Goal: Contribute content

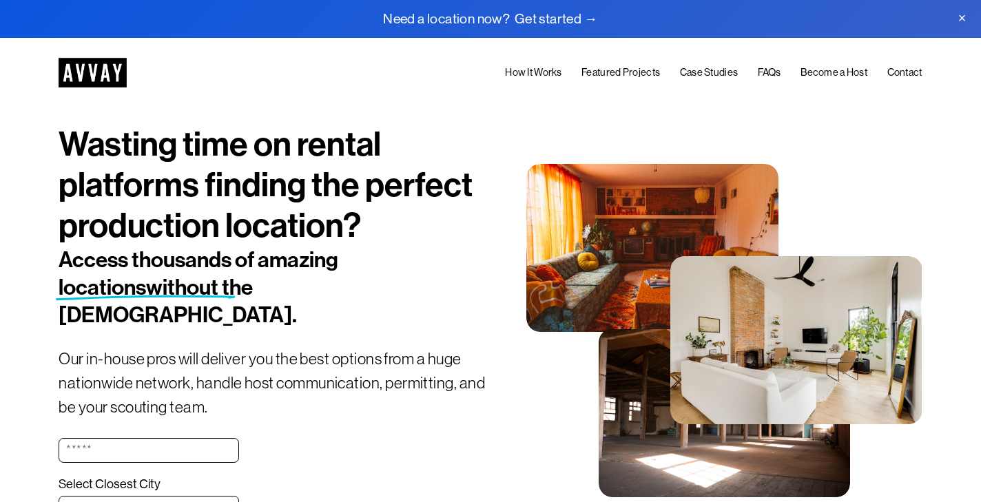
click at [811, 71] on link "Become a Host" at bounding box center [833, 73] width 67 height 17
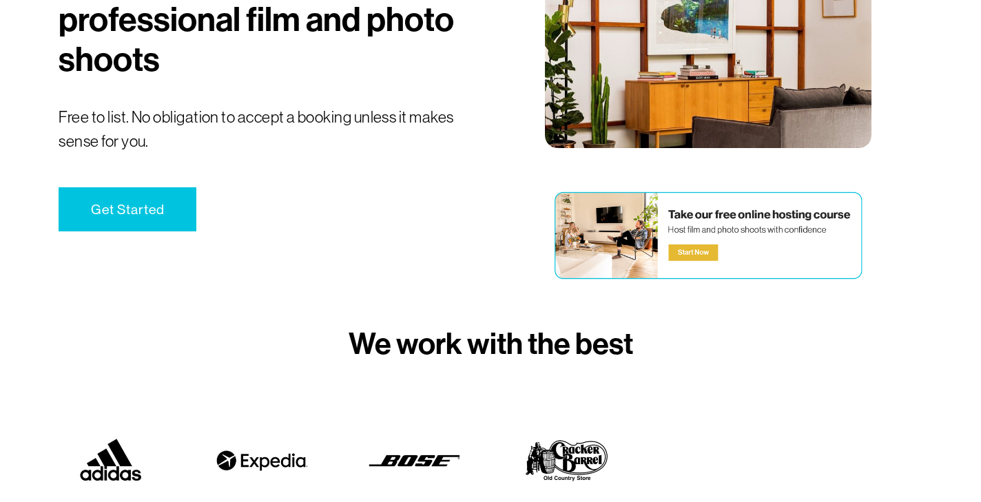
scroll to position [204, 0]
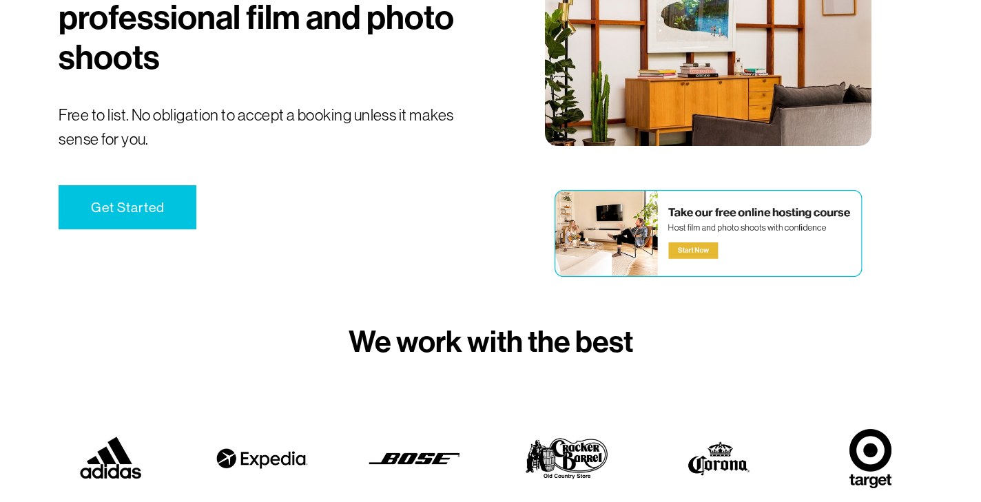
click at [161, 216] on link "Get Started" at bounding box center [128, 207] width 138 height 45
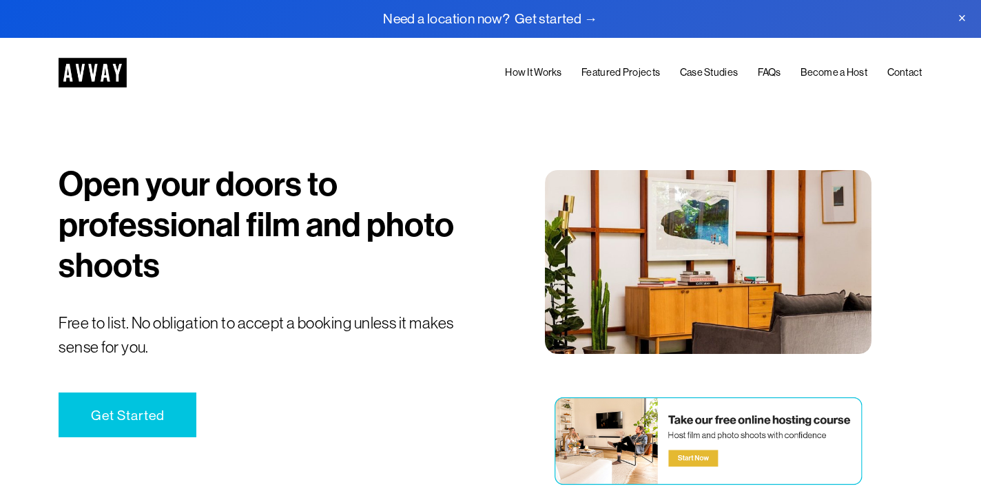
click at [160, 402] on link "Get Started" at bounding box center [128, 415] width 138 height 45
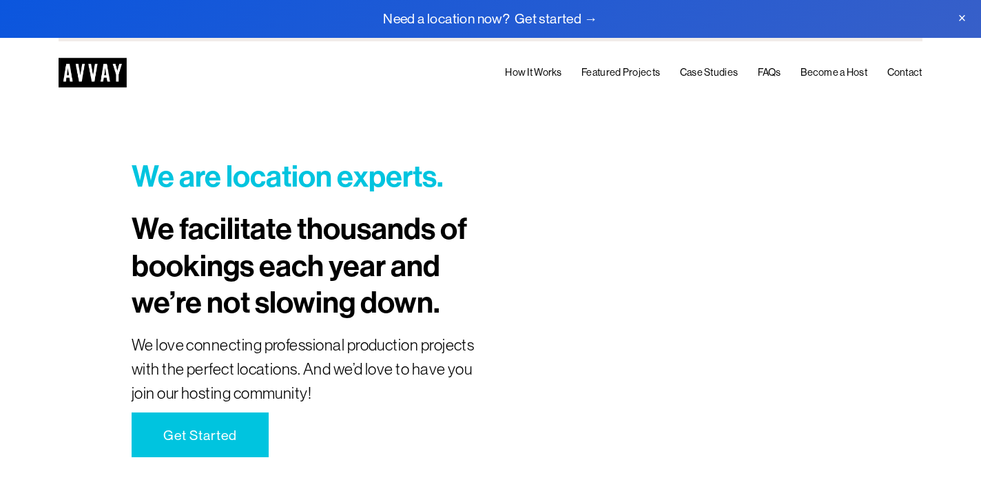
scroll to position [2677, 0]
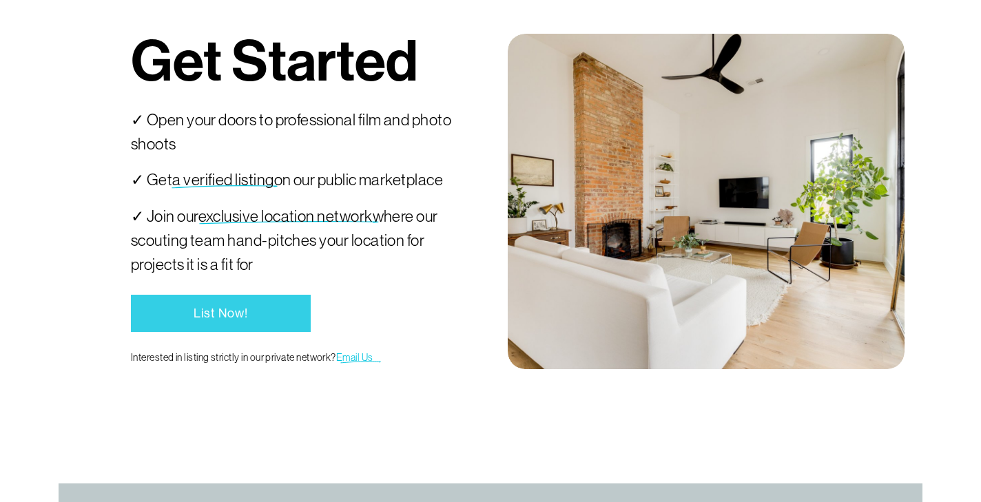
click at [245, 302] on link "List Now!" at bounding box center [221, 313] width 180 height 37
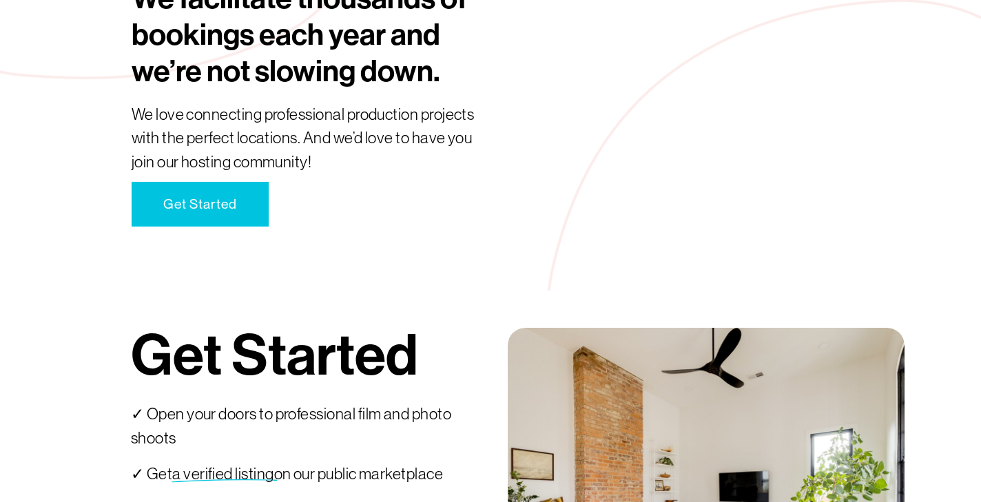
scroll to position [1785, 0]
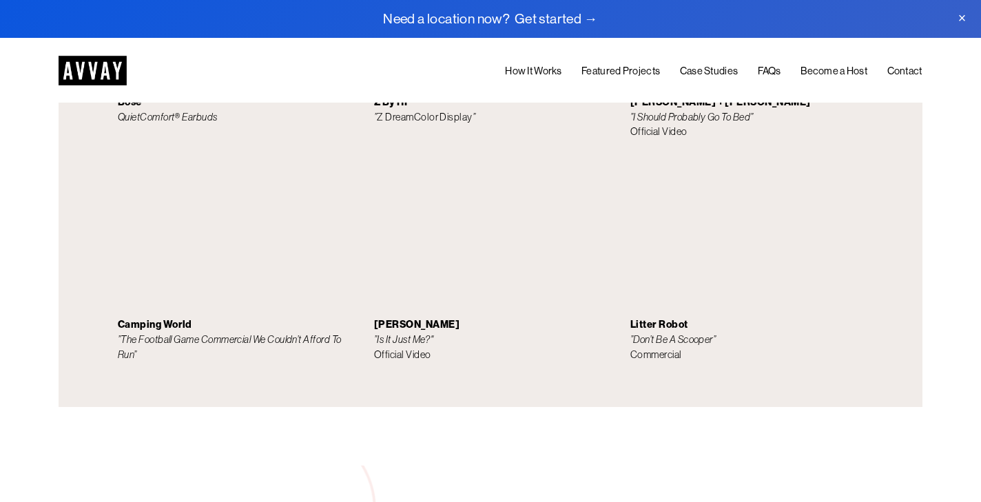
click at [79, 76] on img at bounding box center [93, 71] width 68 height 30
